Goal: Information Seeking & Learning: Learn about a topic

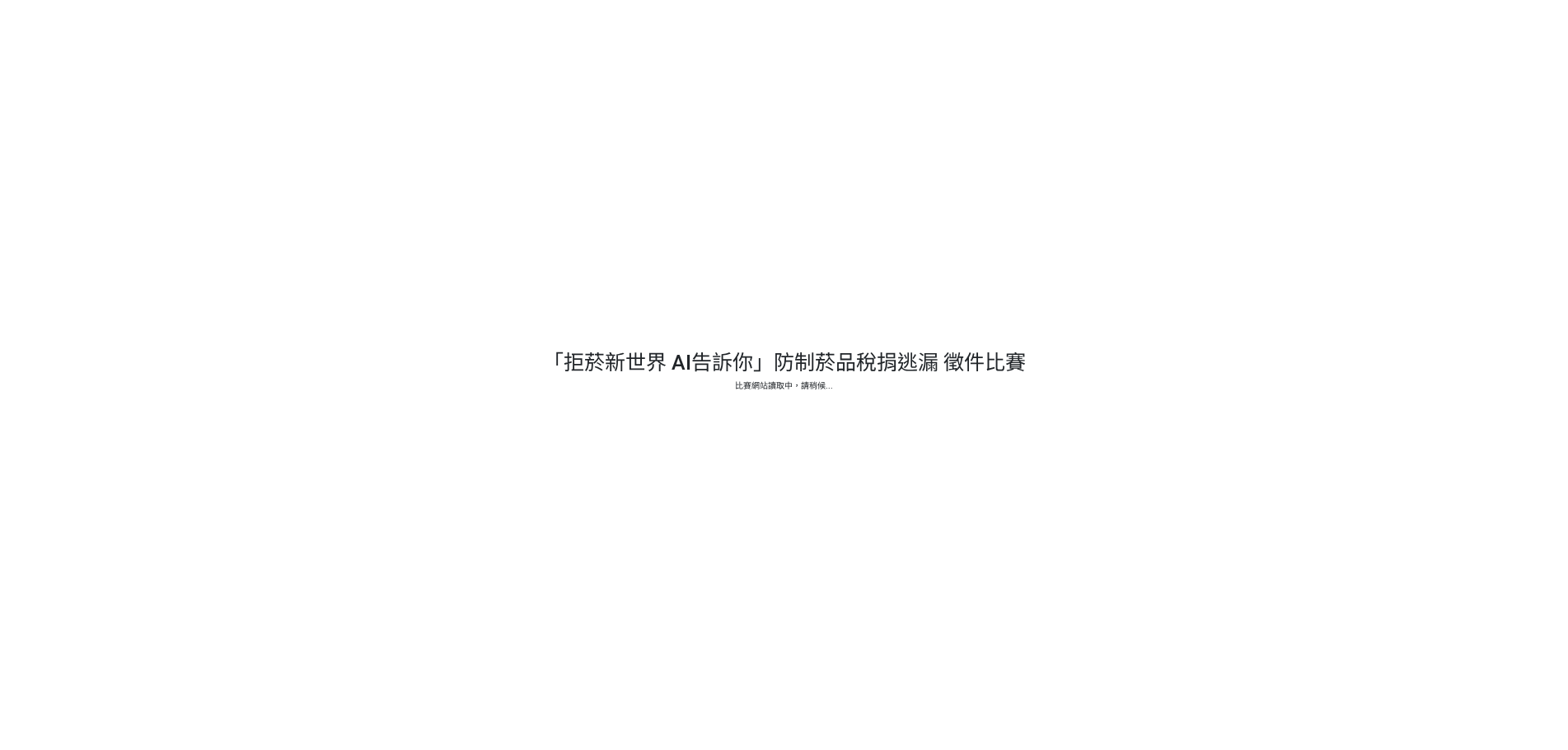
click at [792, 375] on div at bounding box center [784, 375] width 1568 height 750
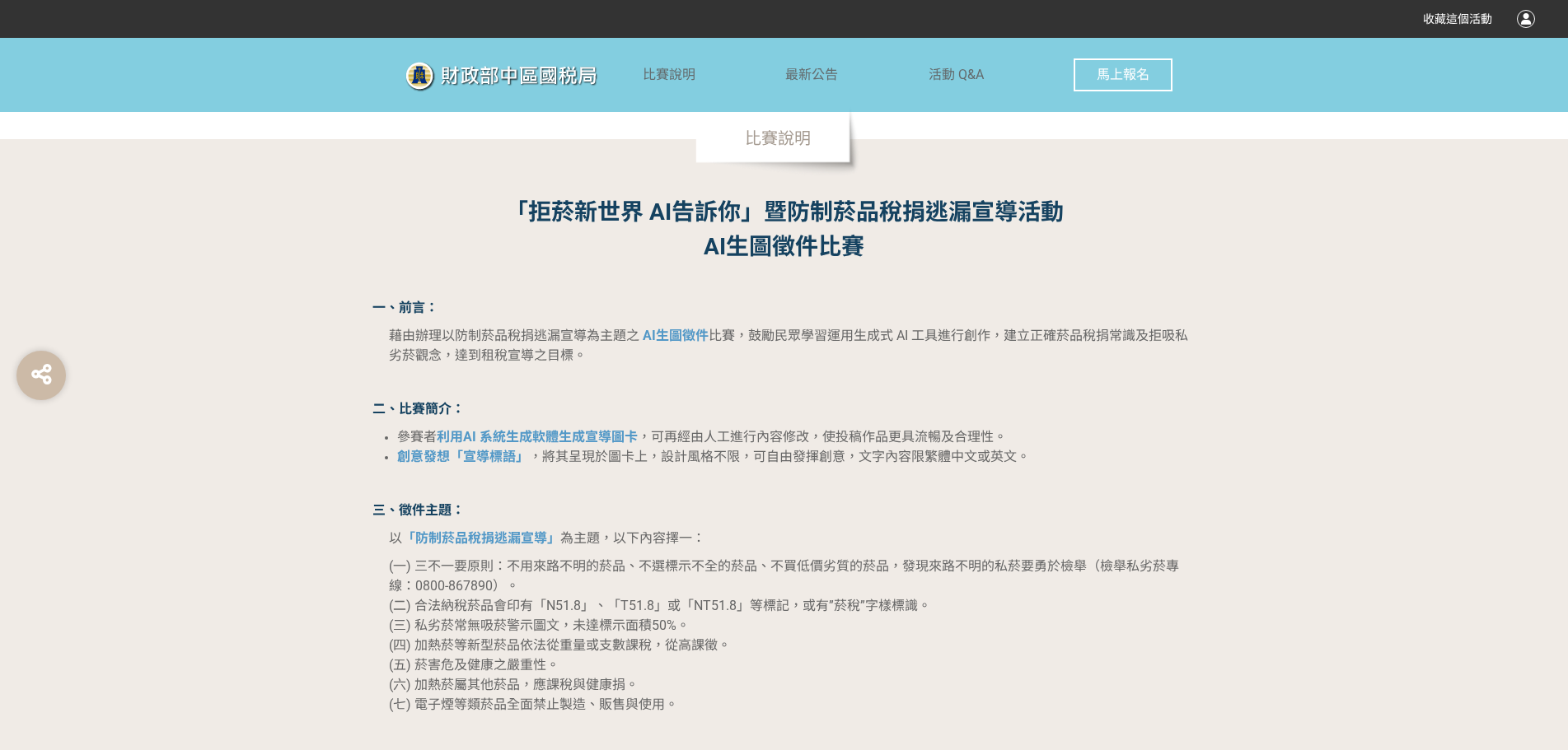
scroll to position [1153, 0]
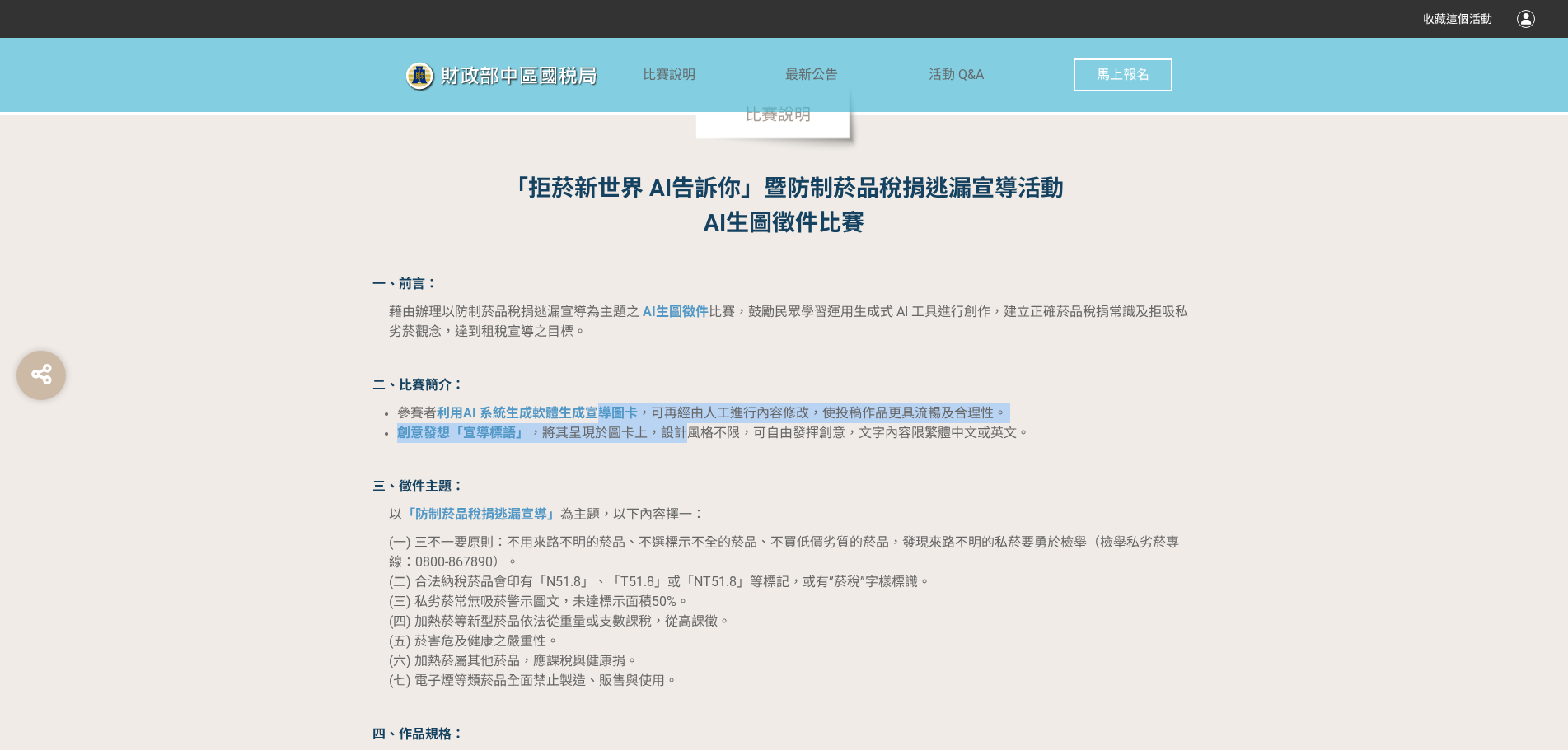
drag, startPoint x: 600, startPoint y: 403, endPoint x: 686, endPoint y: 429, distance: 89.8
click at [686, 429] on ul "參賽者 利用AI 系統生成軟體生成宣導圖卡 ，可再經由人工進行內容修改，使投稿作品更具流暢及合理性。 創意發想「宣導標語」 ，將其呈現於圖卡上，設計風格不限，…" at bounding box center [784, 423] width 824 height 40
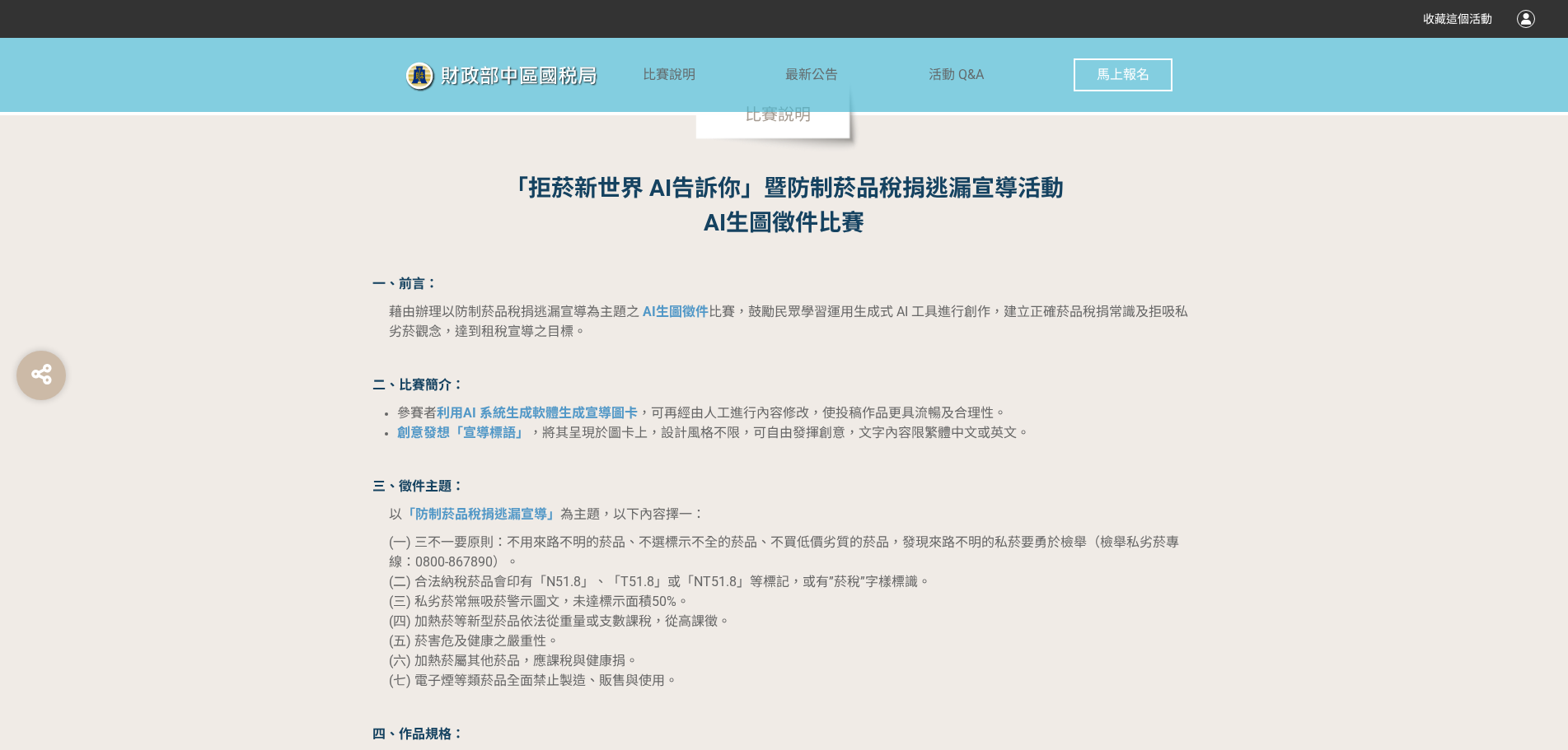
click at [739, 440] on span "，將其呈現於圖卡上，設計風格不限，可自由發揮創意，文字內容限繁體中文或英文。" at bounding box center [779, 433] width 501 height 16
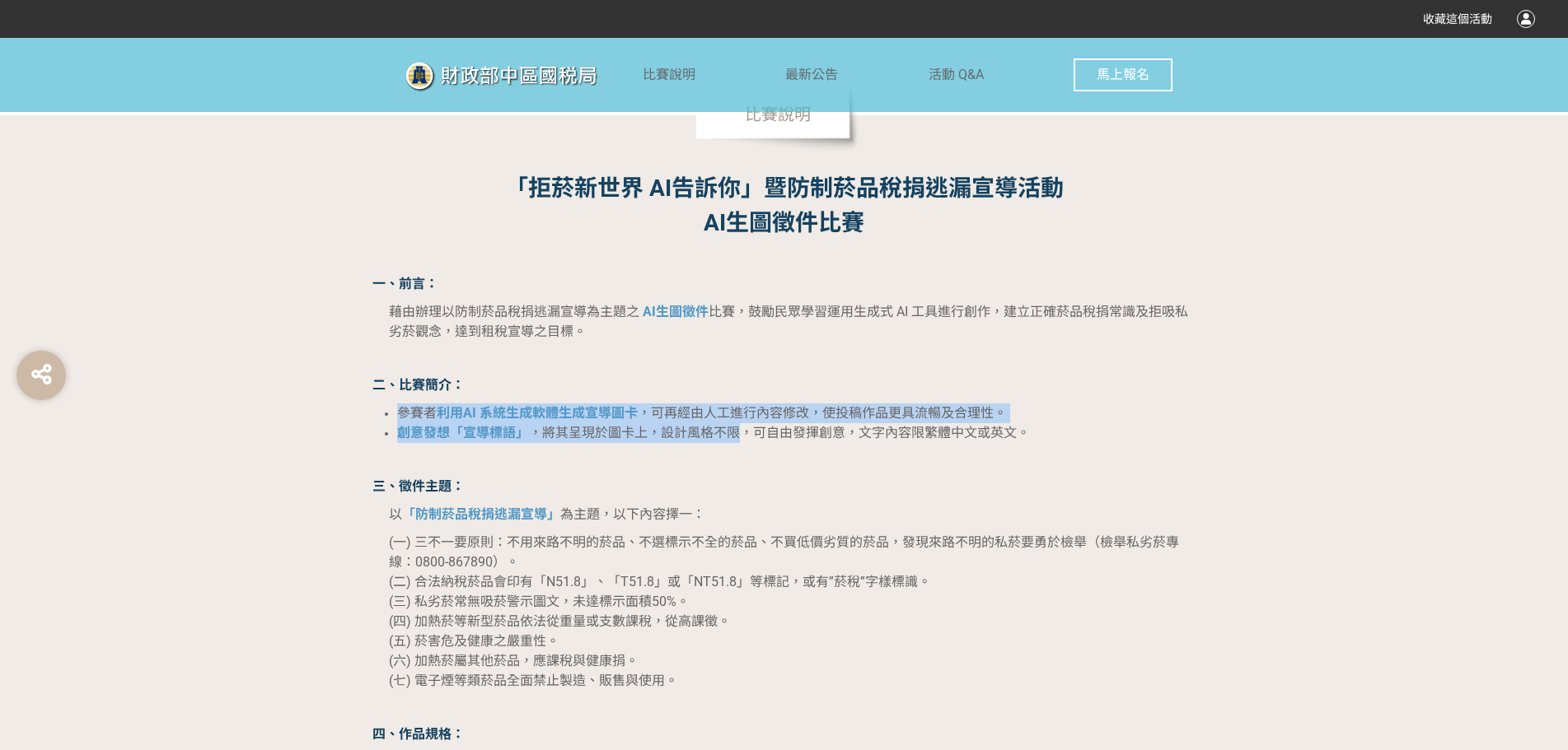
drag, startPoint x: 744, startPoint y: 434, endPoint x: 394, endPoint y: 409, distance: 350.9
click at [394, 409] on ul "參賽者 利用AI 系統生成軟體生成宣導圖卡 ，可再經由人工進行內容修改，使投稿作品更具流暢及合理性。 創意發想「宣導標語」 ，將其呈現於圖卡上，設計風格不限，…" at bounding box center [784, 423] width 824 height 40
click at [476, 417] on strong "利用AI 系統生成軟體生成宣導圖卡" at bounding box center [537, 413] width 201 height 16
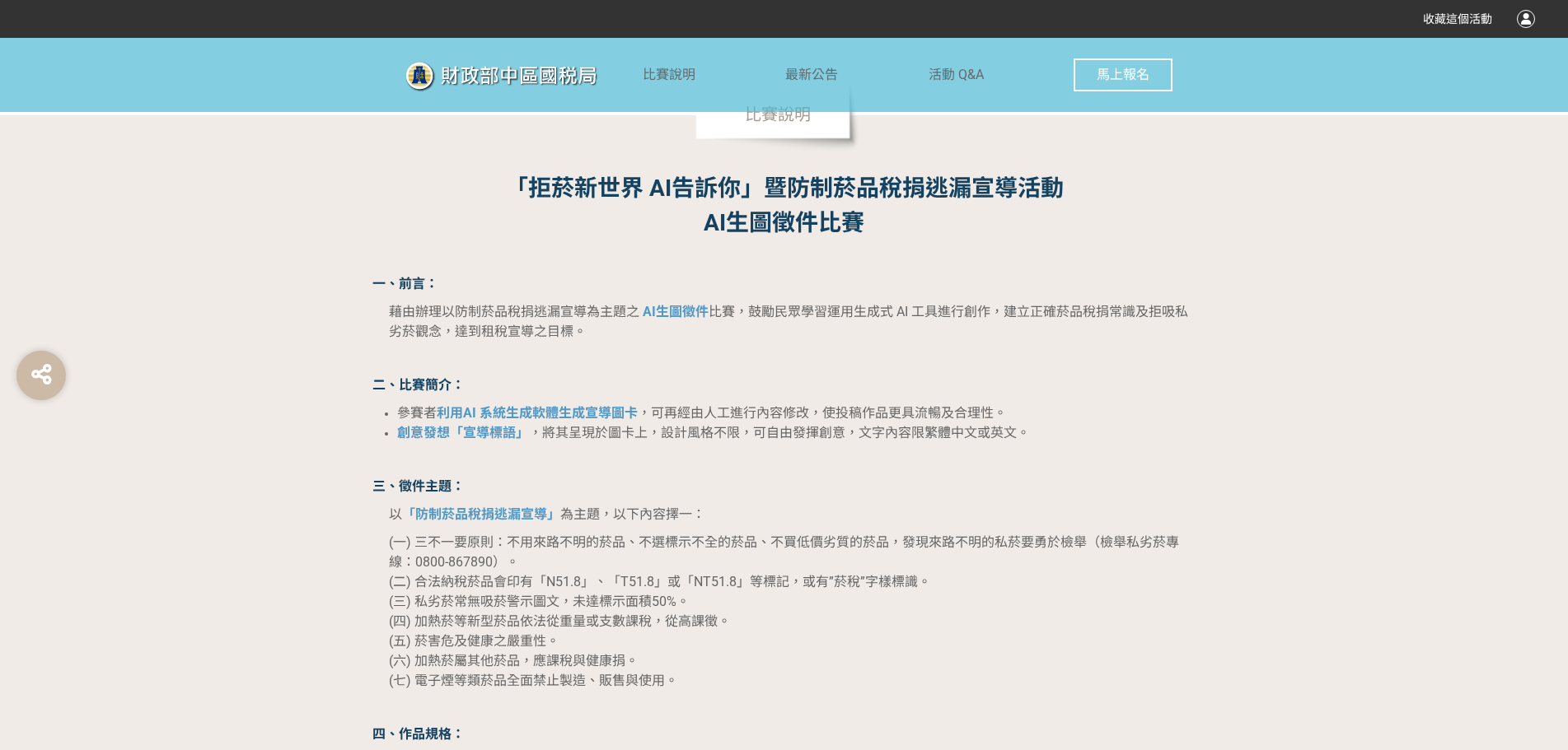
click at [415, 409] on span "參賽者" at bounding box center [417, 413] width 40 height 16
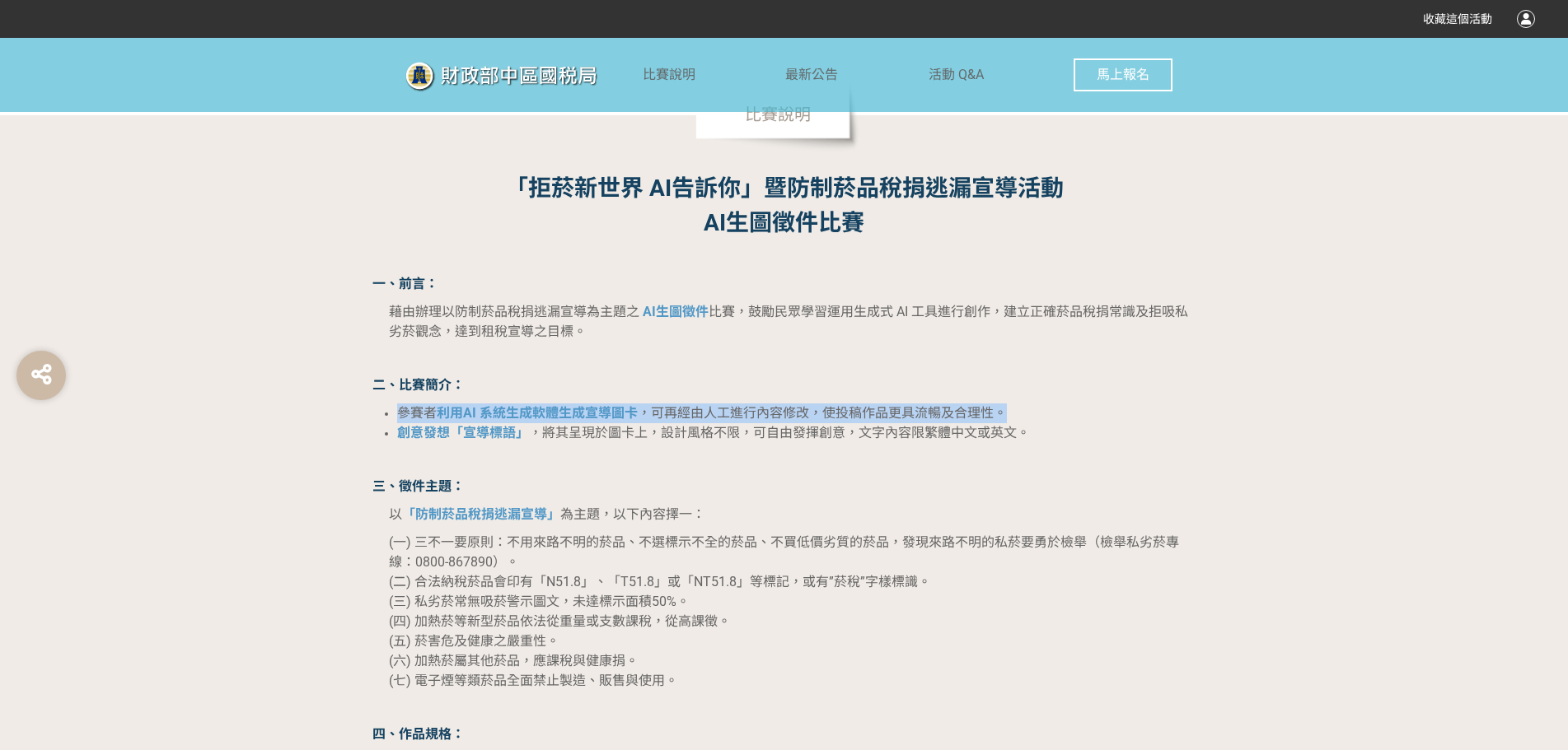
click at [415, 409] on span "參賽者" at bounding box center [417, 413] width 40 height 16
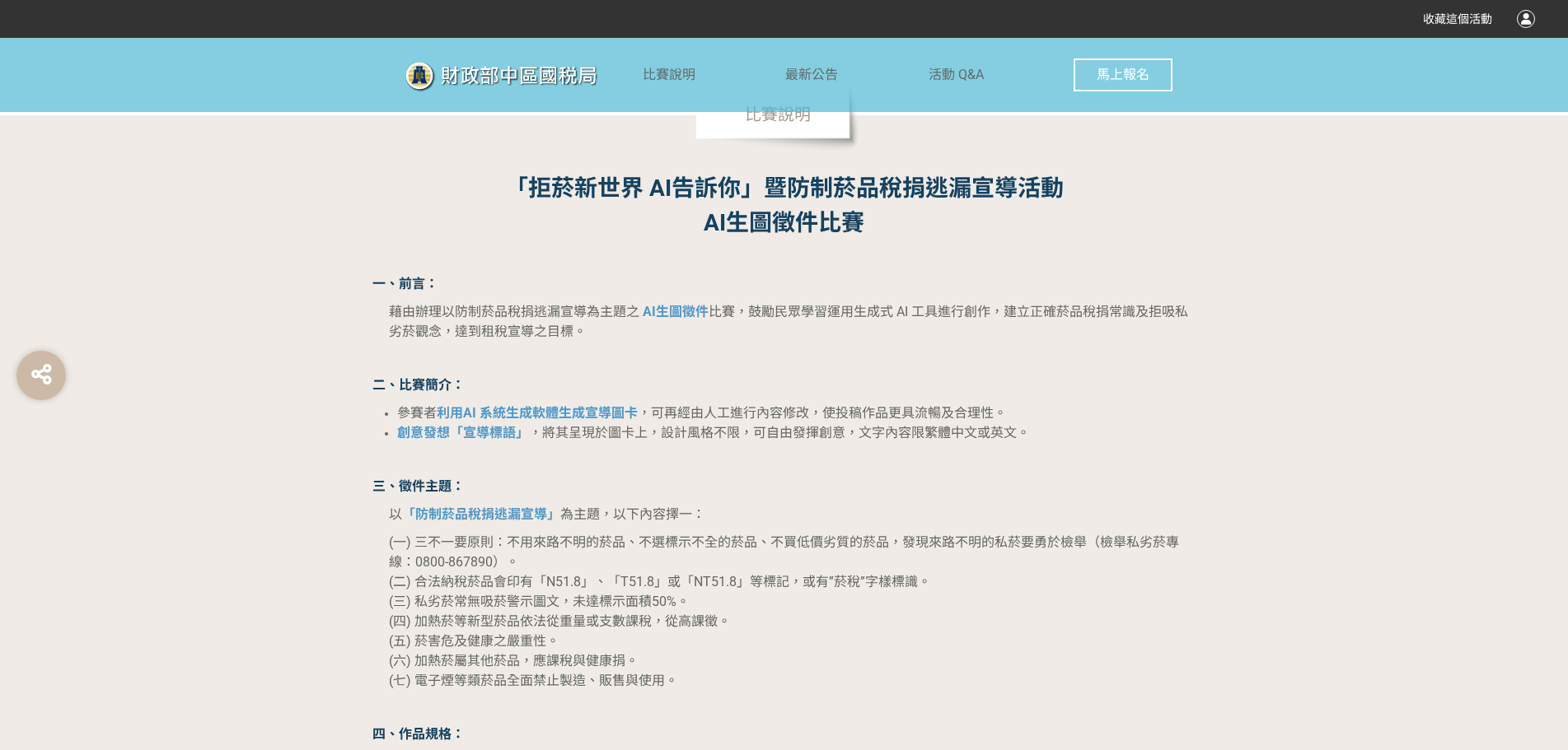
click at [496, 424] on li "創意發想「宣導標語」 ，將其呈現於圖卡上，設計風格不限，可自由發揮創意，文字內容限繁體中文或英文。" at bounding box center [797, 433] width 800 height 20
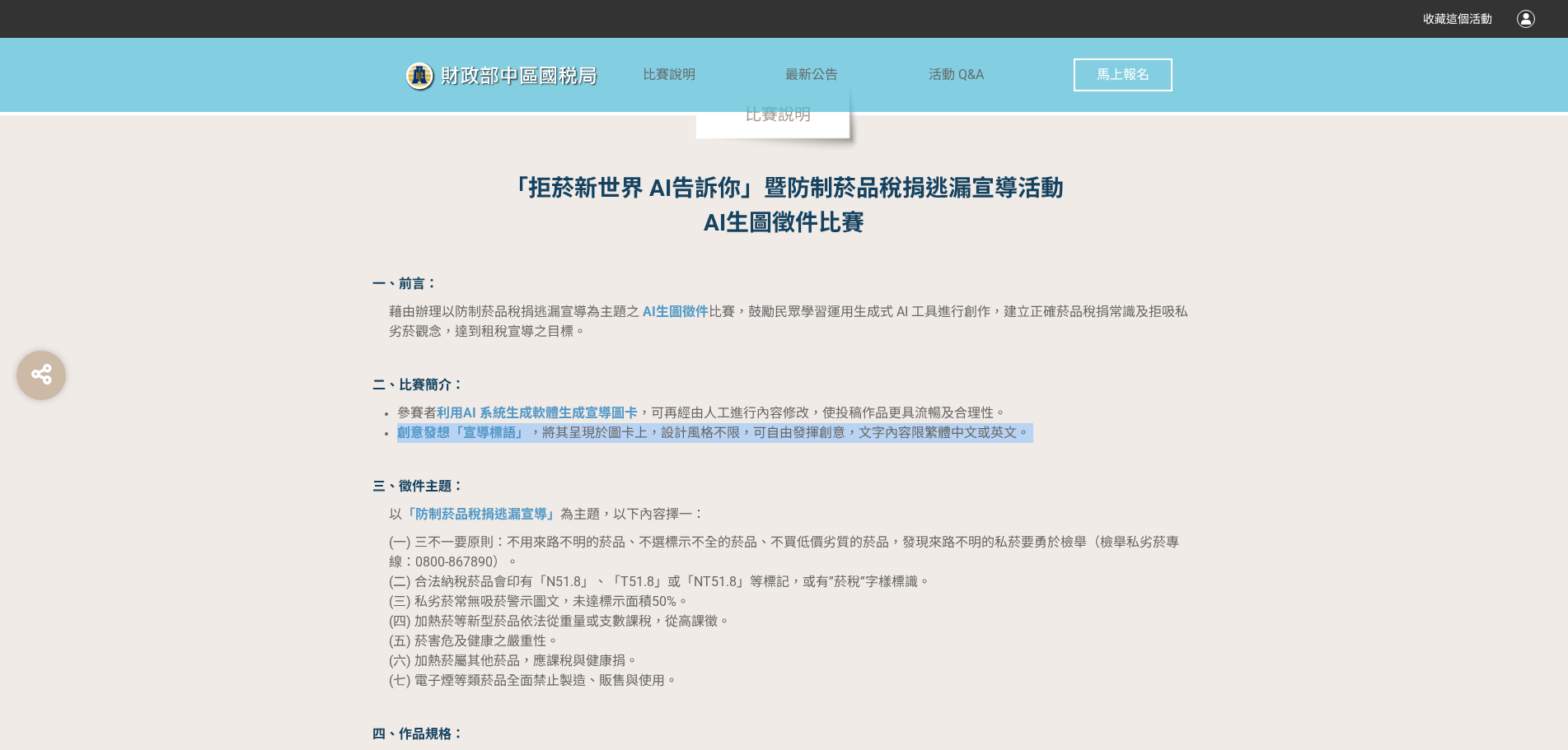
click at [496, 424] on li "創意發想「宣導標語」 ，將其呈現於圖卡上，設計風格不限，可自由發揮創意，文字內容限繁體中文或英文。" at bounding box center [797, 433] width 800 height 20
click at [529, 440] on span "，將其呈現於圖卡上，設計風格不限，可自由發揮創意，文字內容限繁體中文或英文。" at bounding box center [779, 433] width 501 height 16
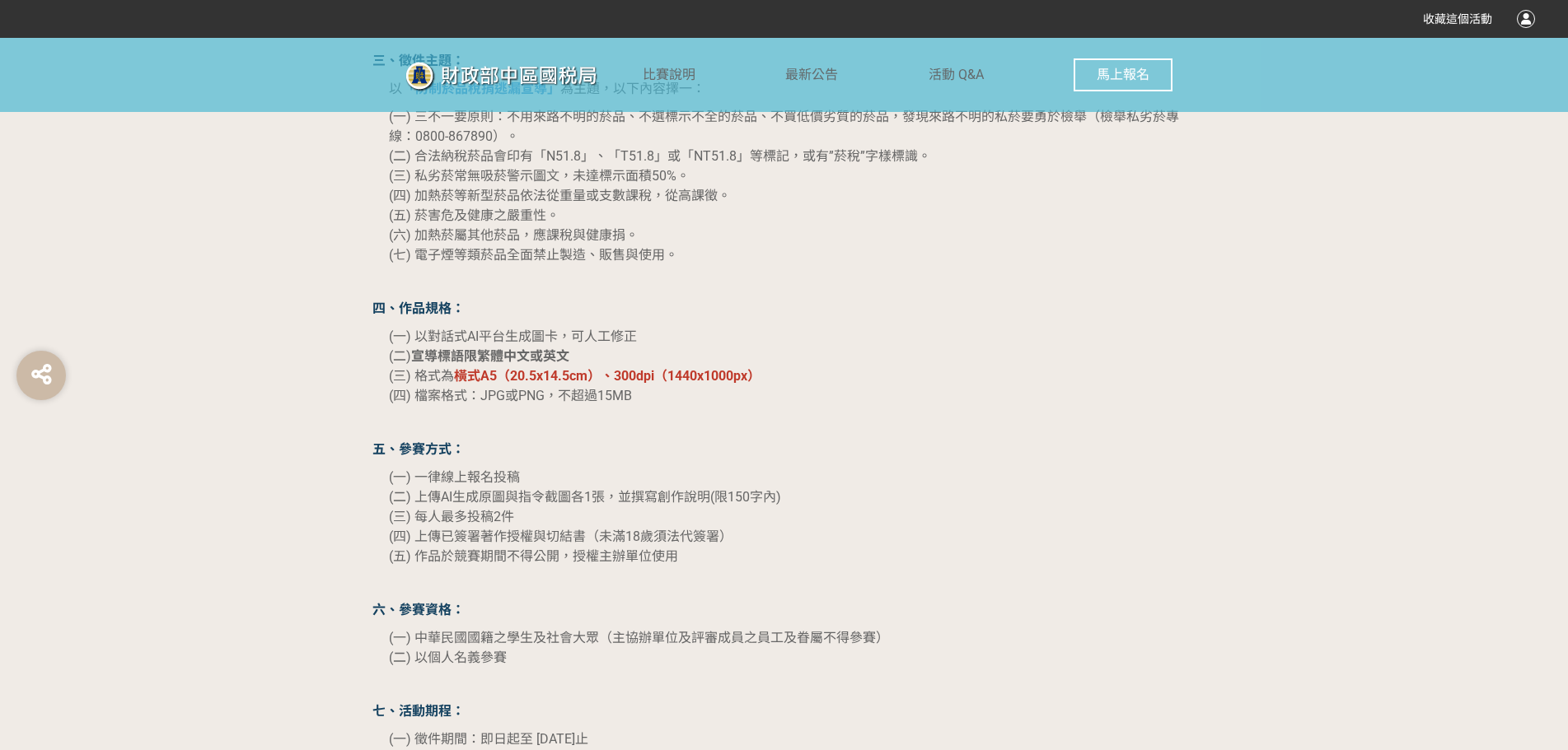
scroll to position [1483, 0]
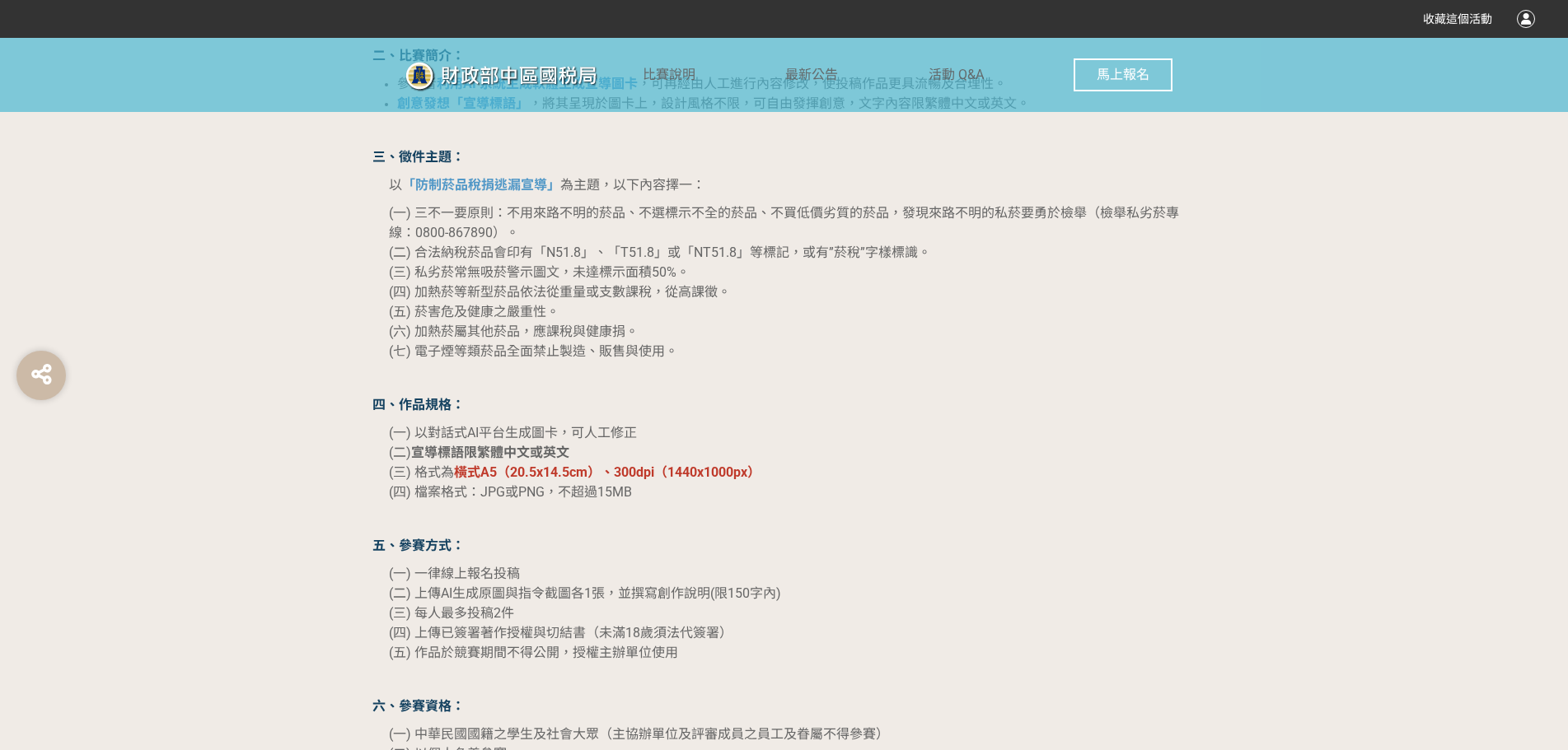
click at [421, 327] on span "(六) 加熱菸屬其他菸品，應課稅與健康捐。" at bounding box center [514, 331] width 250 height 16
click at [437, 318] on span "(五) 菸害危及健康之嚴重性。" at bounding box center [475, 312] width 171 height 16
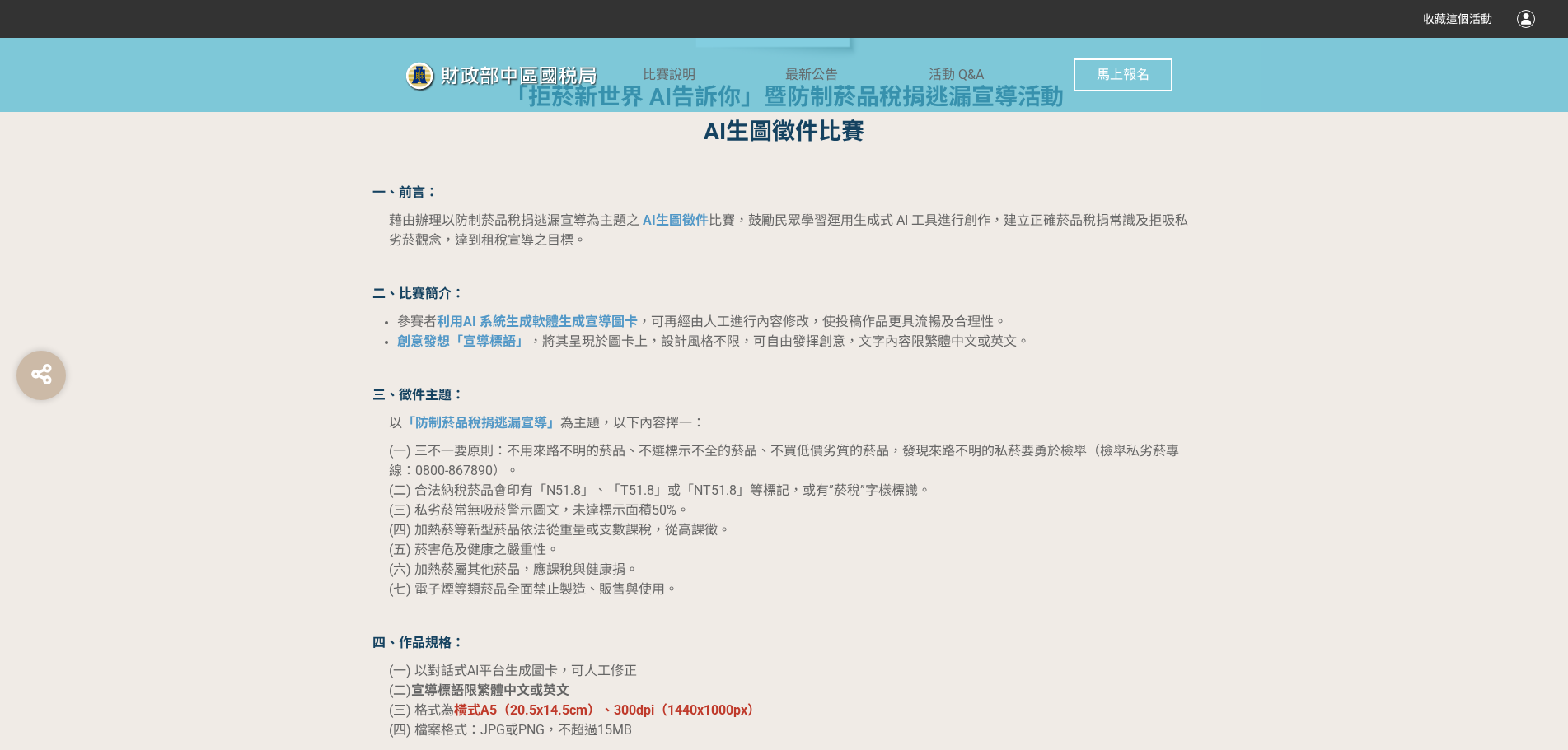
scroll to position [1236, 0]
